Goal: Check status

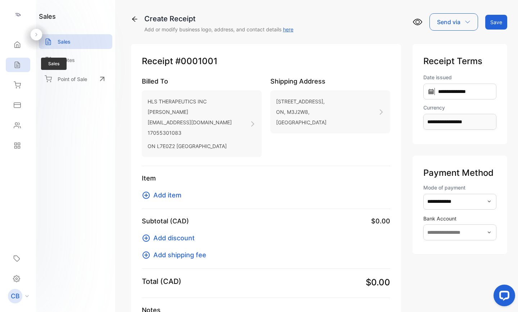
click at [18, 64] on icon at bounding box center [17, 64] width 7 height 7
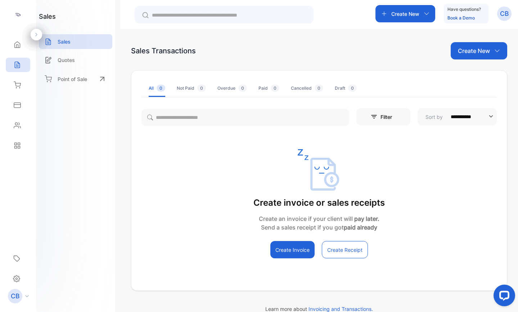
click at [498, 46] on div "Create New" at bounding box center [479, 50] width 57 height 17
click at [19, 104] on icon at bounding box center [17, 105] width 7 height 7
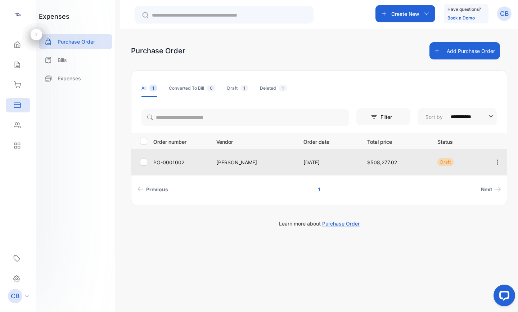
click at [272, 165] on p "[PERSON_NAME]" at bounding box center [253, 163] width 72 height 8
